Goal: Information Seeking & Learning: Find specific fact

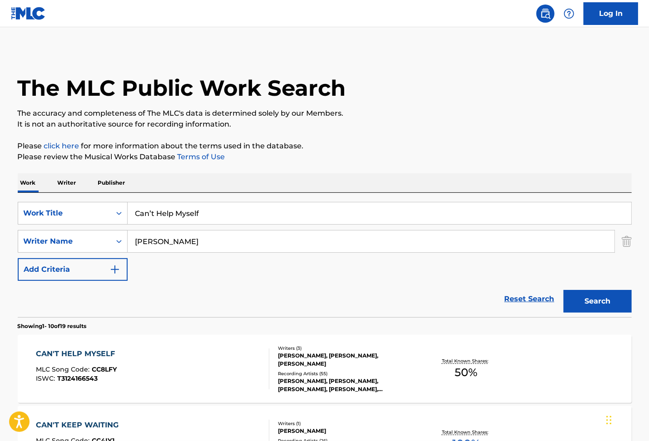
drag, startPoint x: 211, startPoint y: 210, endPoint x: 83, endPoint y: 182, distance: 131.7
paste input "Honest with You"
type input "Honest with You"
click at [596, 301] on button "Search" at bounding box center [597, 301] width 68 height 23
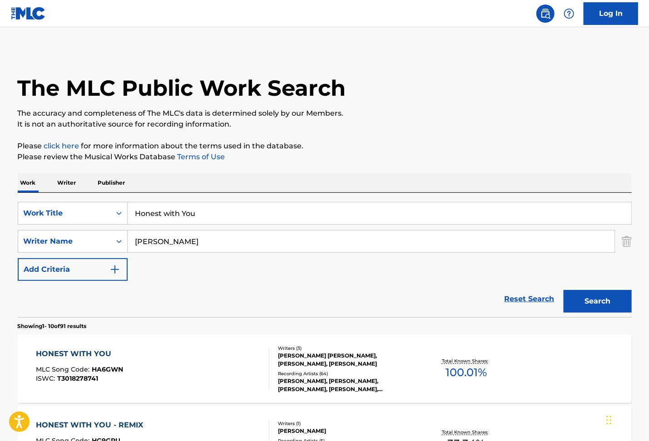
click at [135, 352] on div "HONEST WITH YOU MLC Song Code : HA6GWN ISWC : T3018278741" at bounding box center [152, 369] width 233 height 41
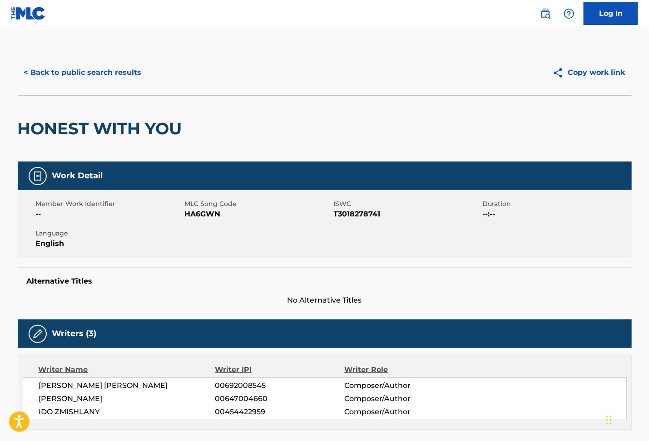
click at [82, 65] on button "< Back to public search results" at bounding box center [83, 72] width 130 height 23
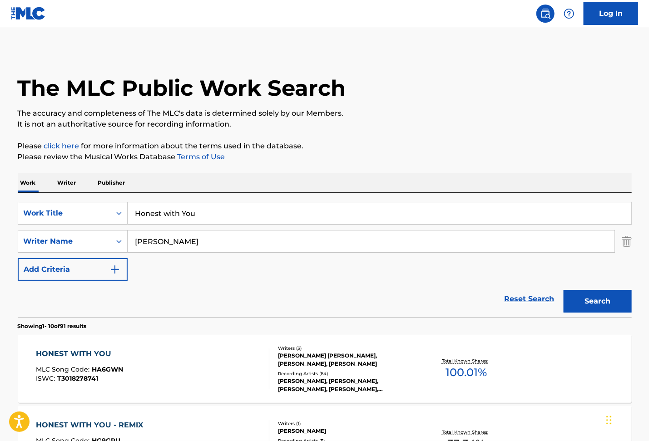
scroll to position [60, 0]
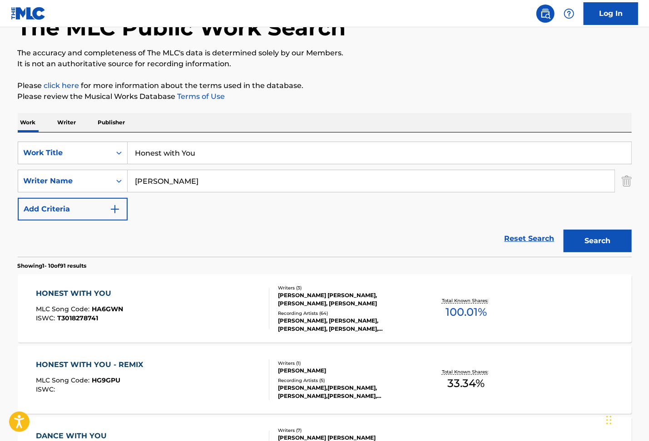
click at [173, 294] on div "HONEST WITH YOU MLC Song Code : HA6GWN ISWC : T3018278741" at bounding box center [152, 308] width 233 height 41
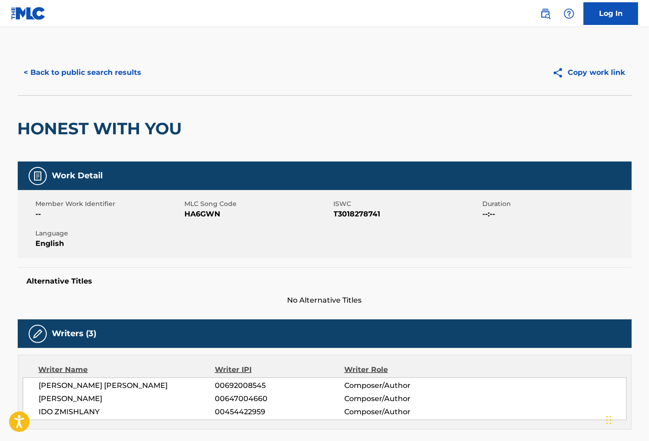
click at [101, 68] on button "< Back to public search results" at bounding box center [83, 72] width 130 height 23
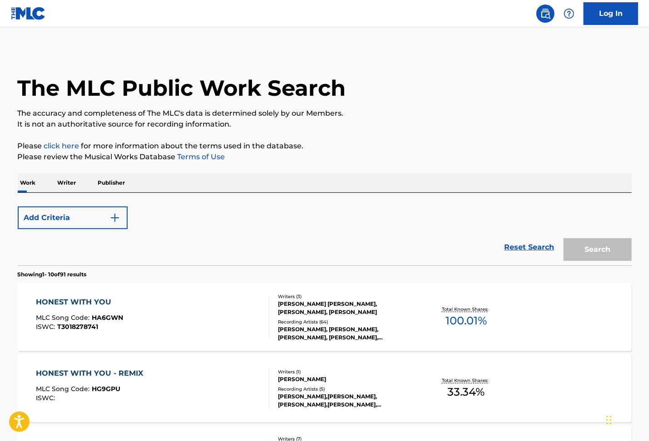
scroll to position [60, 0]
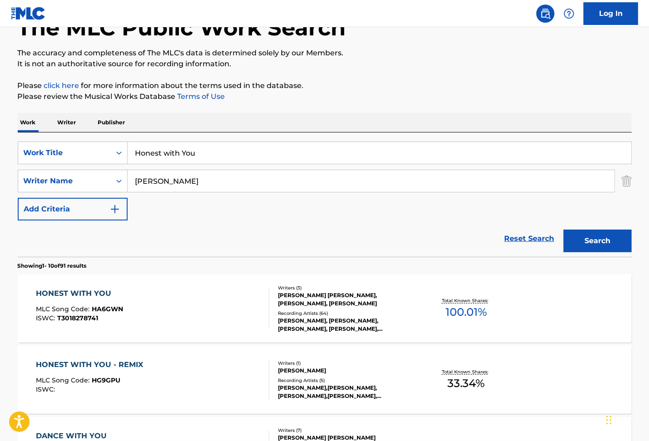
drag, startPoint x: 219, startPoint y: 153, endPoint x: 79, endPoint y: 133, distance: 141.8
click at [82, 136] on div "SearchWithCriteriaeeccb266-6e7b-486d-a84b-0d591dac4555 Work Title Honest with Y…" at bounding box center [325, 195] width 614 height 124
paste input "No Son De Na"
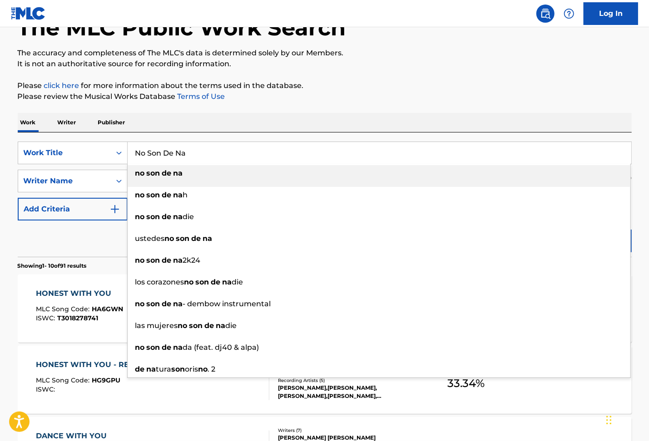
type input "No Son De Na"
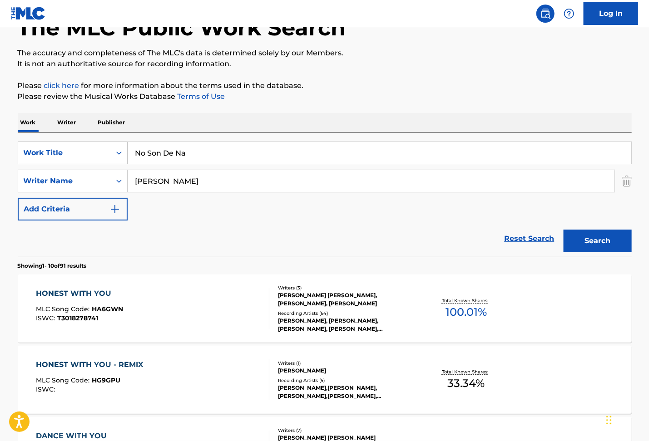
drag, startPoint x: 163, startPoint y: 182, endPoint x: 69, endPoint y: 164, distance: 95.7
click at [64, 174] on div "SearchWithCriteria5a0ece14-49d4-4c55-9e2d-c7aeabfb0ae6 Writer Name [PERSON_NAME]" at bounding box center [325, 181] width 614 height 23
paste input "Cast"
type input "[PERSON_NAME]"
click at [585, 238] on button "Search" at bounding box center [597, 241] width 68 height 23
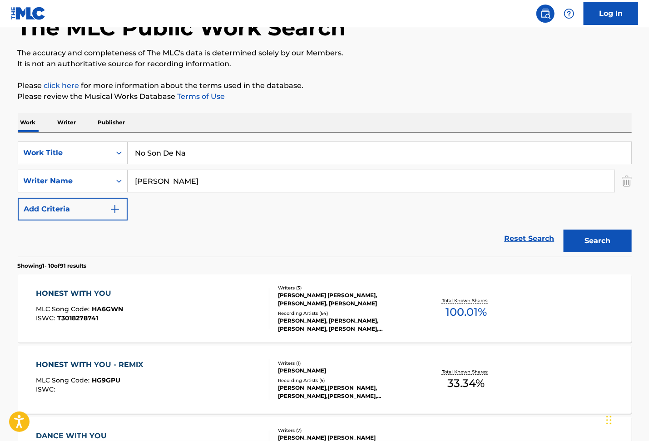
scroll to position [0, 0]
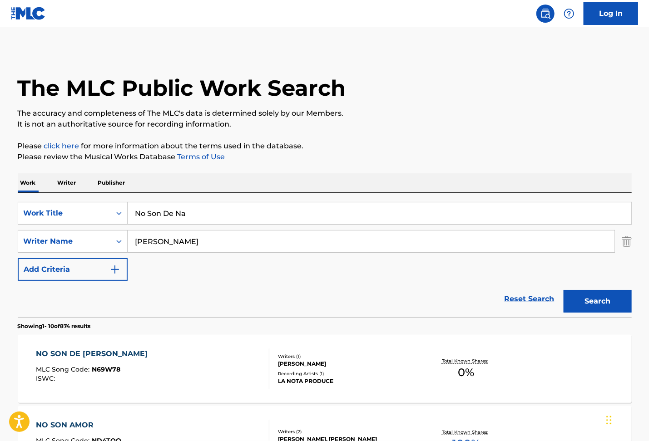
click at [160, 351] on div "NO SON DE NA MLC Song Code : N69W78 ISWC :" at bounding box center [152, 369] width 233 height 41
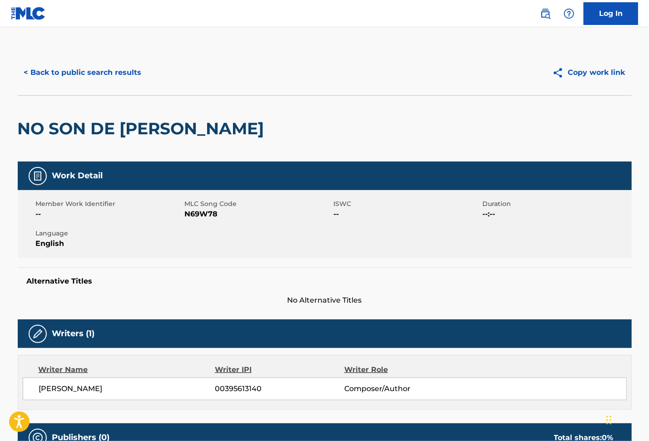
click at [59, 69] on button "< Back to public search results" at bounding box center [83, 72] width 130 height 23
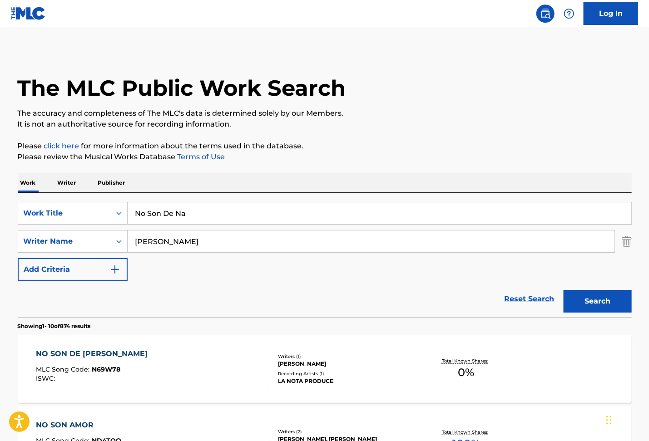
scroll to position [121, 0]
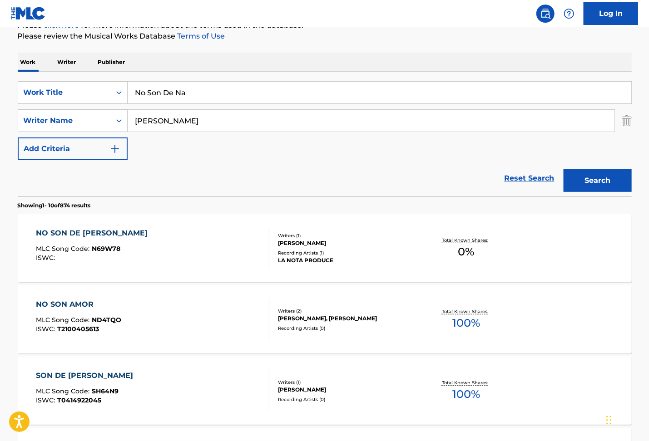
click at [167, 251] on div "NO SON DE NA MLC Song Code : N69W78 ISWC :" at bounding box center [152, 248] width 233 height 41
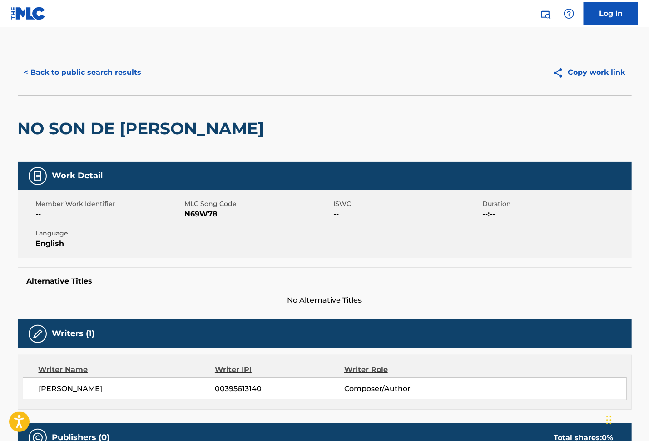
click at [193, 212] on span "N69W78" at bounding box center [258, 214] width 147 height 11
copy span "N69W78"
click at [86, 69] on button "< Back to public search results" at bounding box center [83, 72] width 130 height 23
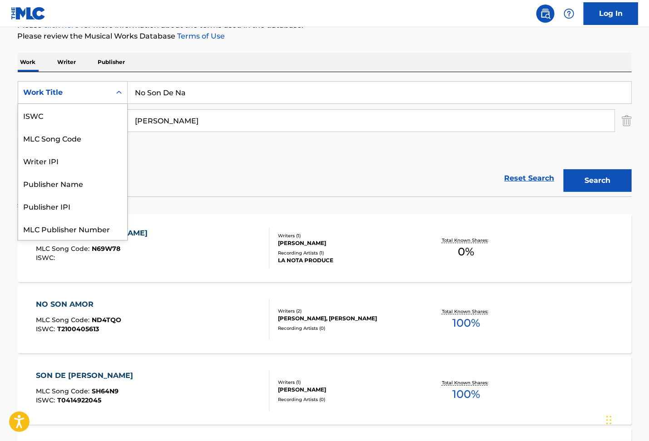
click at [125, 96] on div "Search Form" at bounding box center [119, 92] width 16 height 16
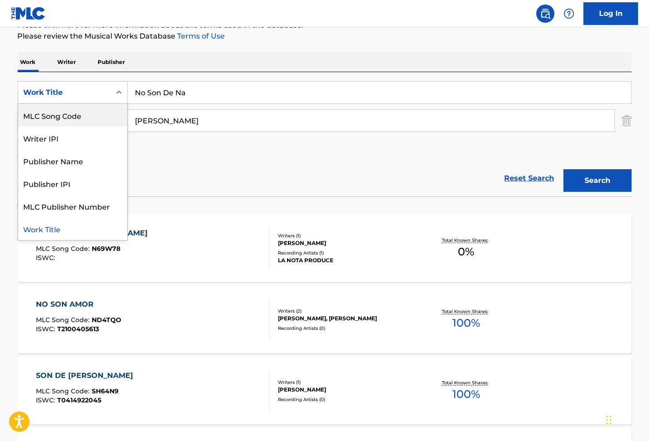
click at [84, 118] on div "MLC Song Code" at bounding box center [72, 115] width 109 height 23
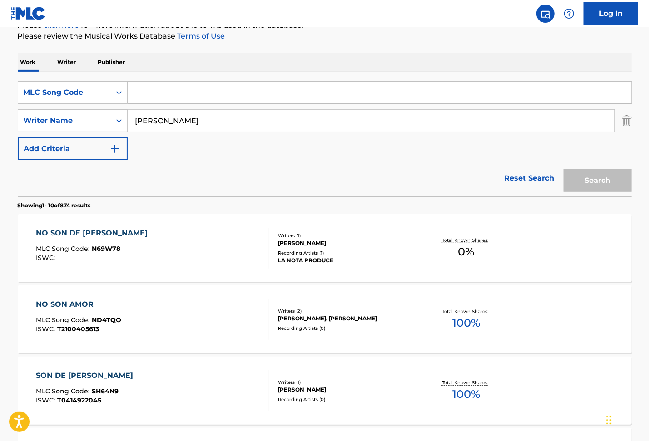
click at [624, 122] on img "Search Form" at bounding box center [626, 120] width 10 height 23
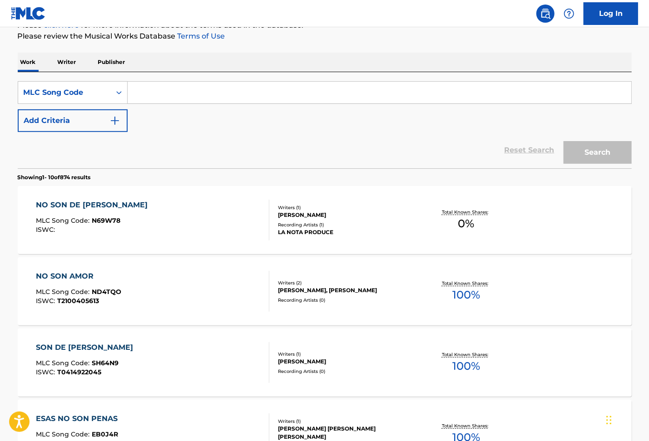
click at [169, 97] on input "Search Form" at bounding box center [379, 93] width 503 height 22
paste input "LE8WPC"
type input "LE8WPC"
click at [587, 144] on button "Search" at bounding box center [597, 152] width 68 height 23
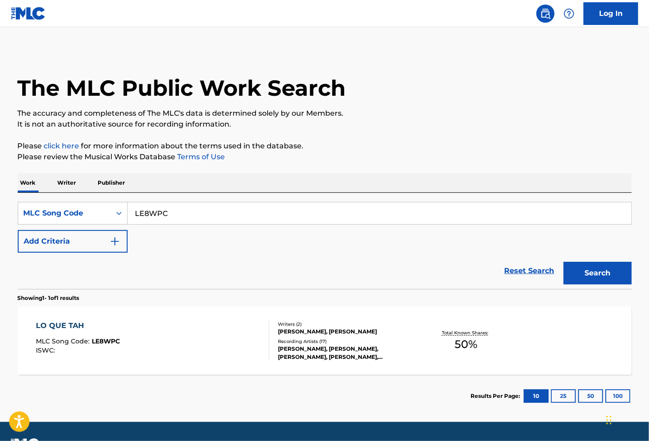
click at [141, 336] on div "LO QUE TAH MLC Song Code : LE8WPC ISWC :" at bounding box center [152, 340] width 233 height 41
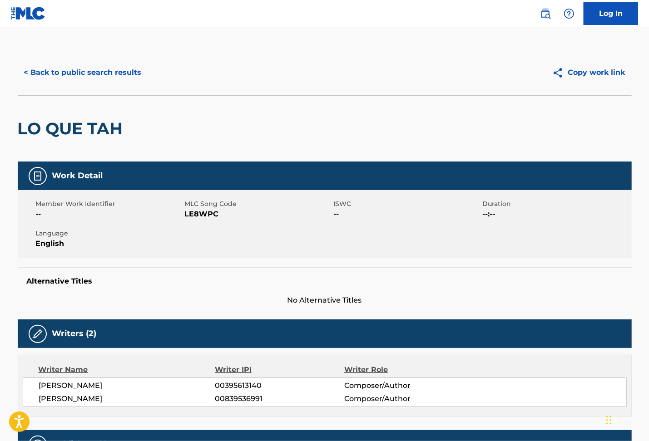
click at [89, 74] on button "< Back to public search results" at bounding box center [83, 72] width 130 height 23
